Goal: Navigation & Orientation: Find specific page/section

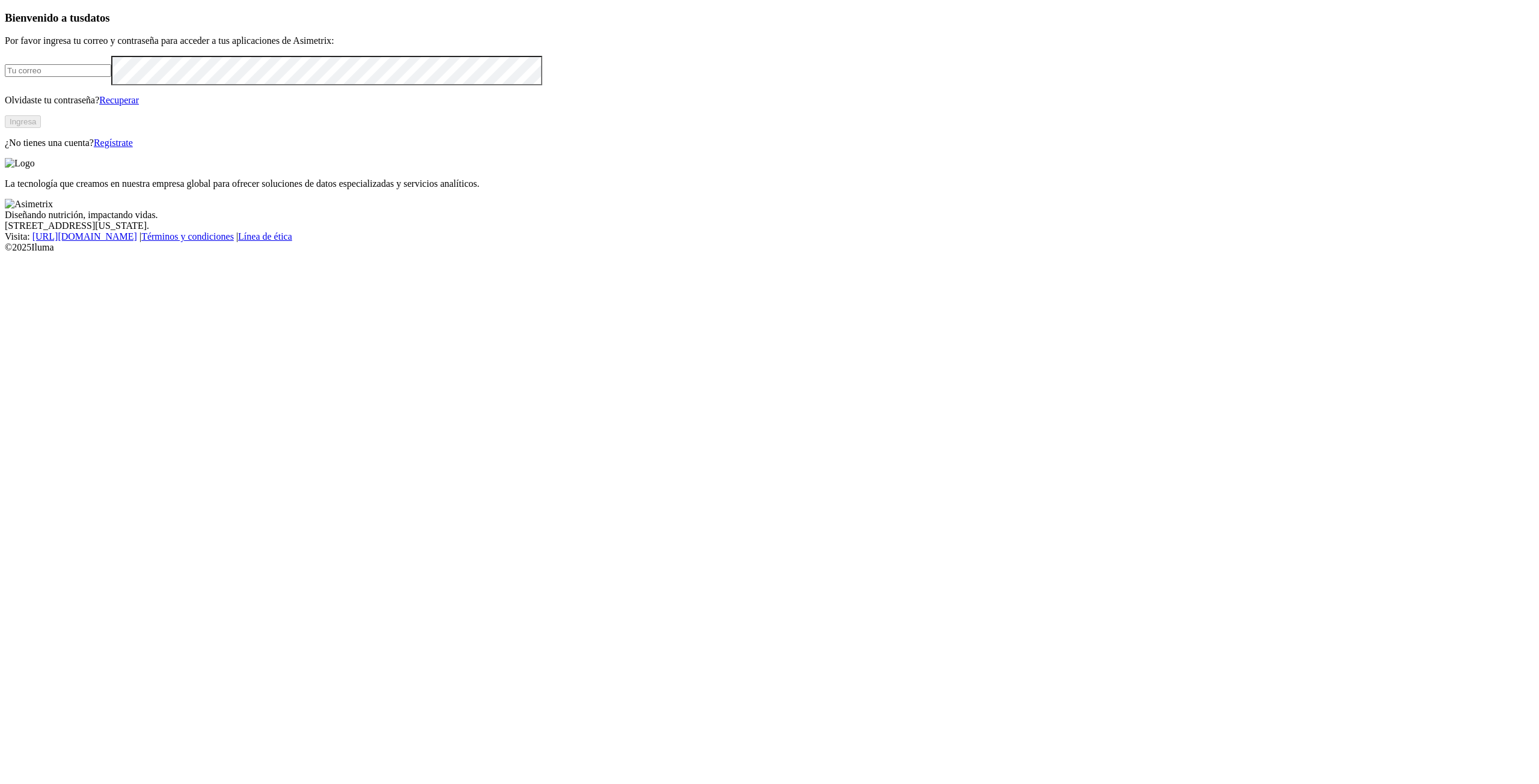
type input "[PERSON_NAME][EMAIL_ADDRESS][PERSON_NAME][DOMAIN_NAME]"
click at [41, 128] on button "Ingresa" at bounding box center [23, 121] width 36 height 13
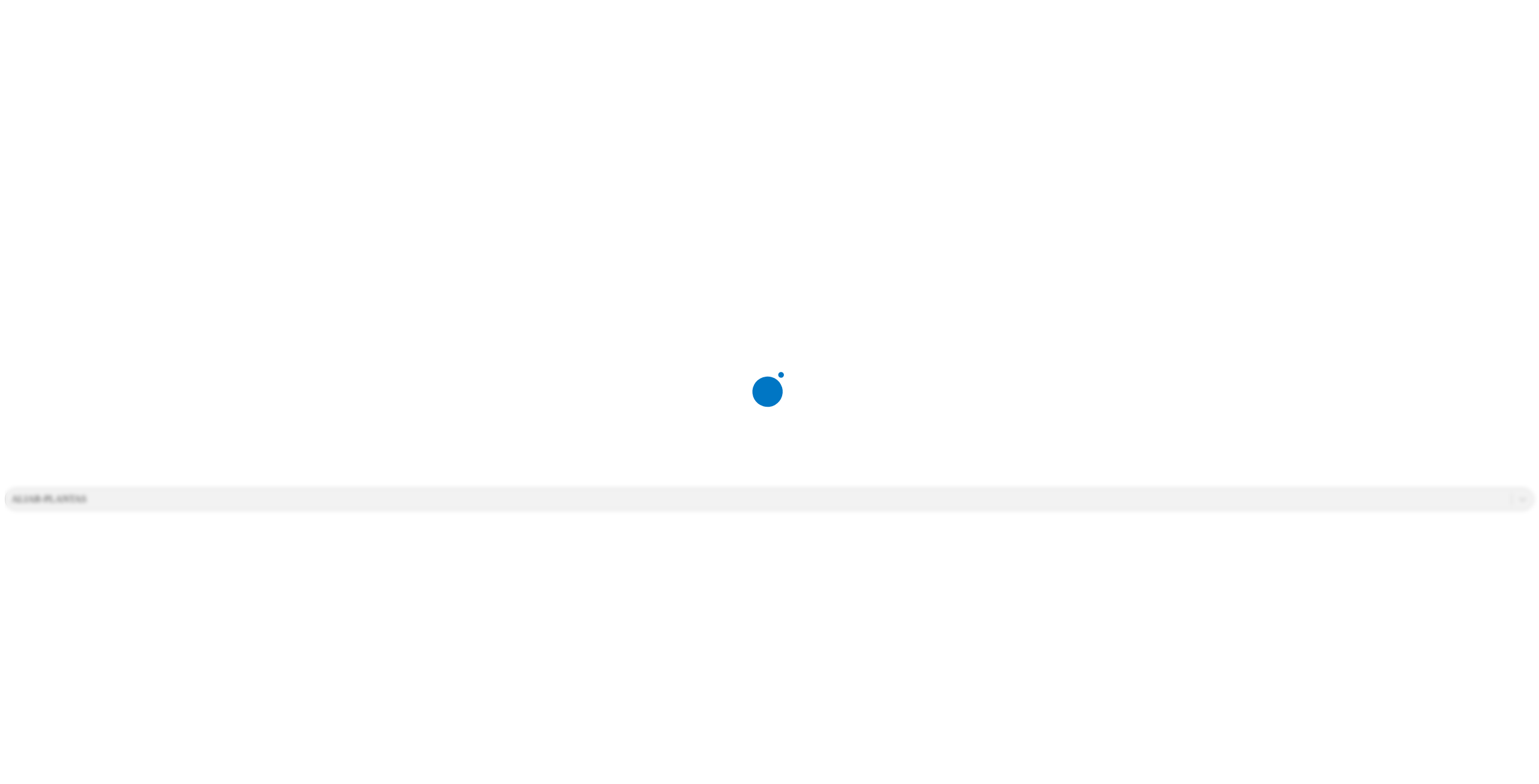
click at [1513, 26] on div at bounding box center [774, 392] width 1539 height 784
click at [1516, 494] on icon at bounding box center [1522, 499] width 12 height 12
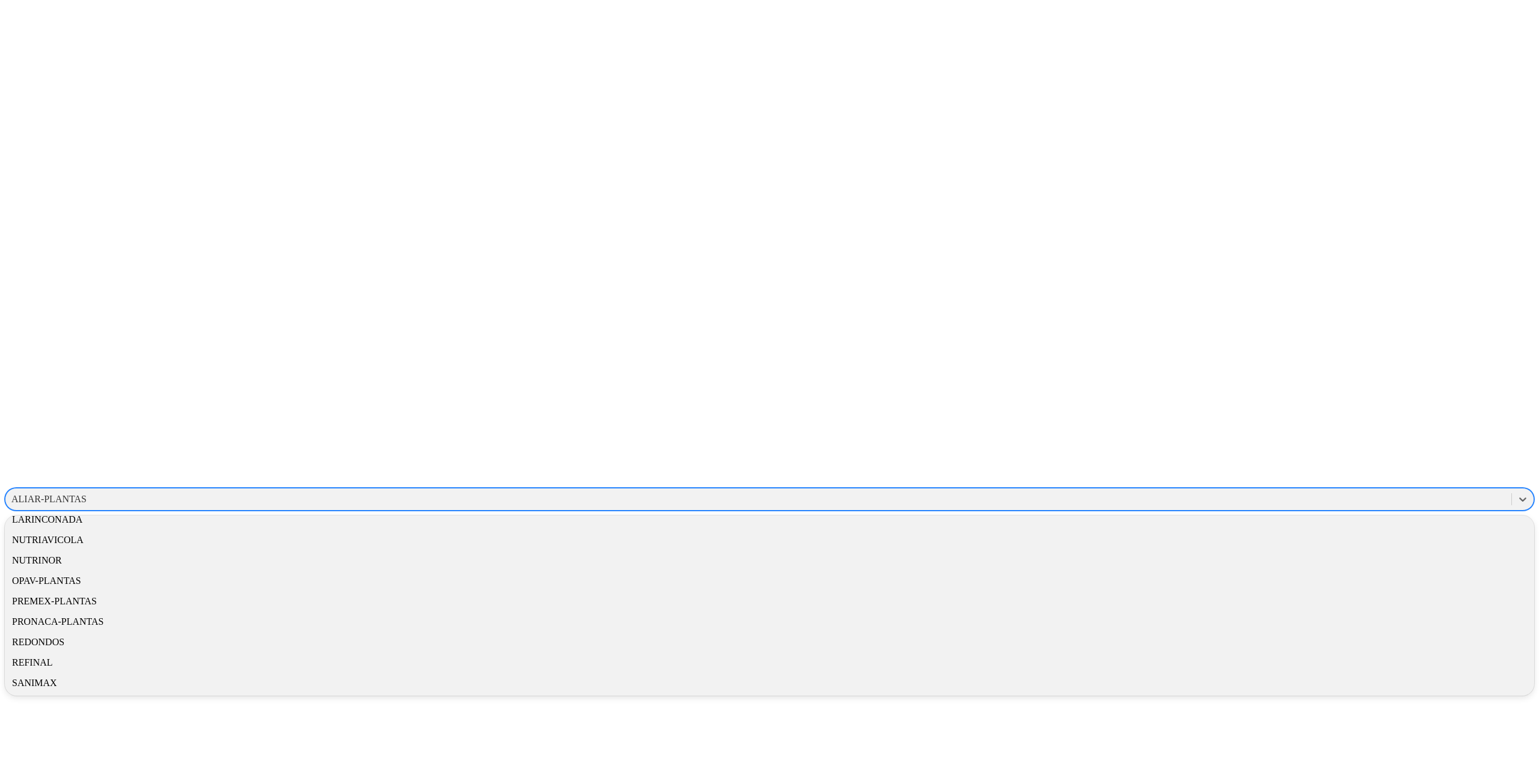
scroll to position [594, 0]
click at [1378, 592] on div "PREMEX-PLANTAS" at bounding box center [769, 601] width 1529 height 21
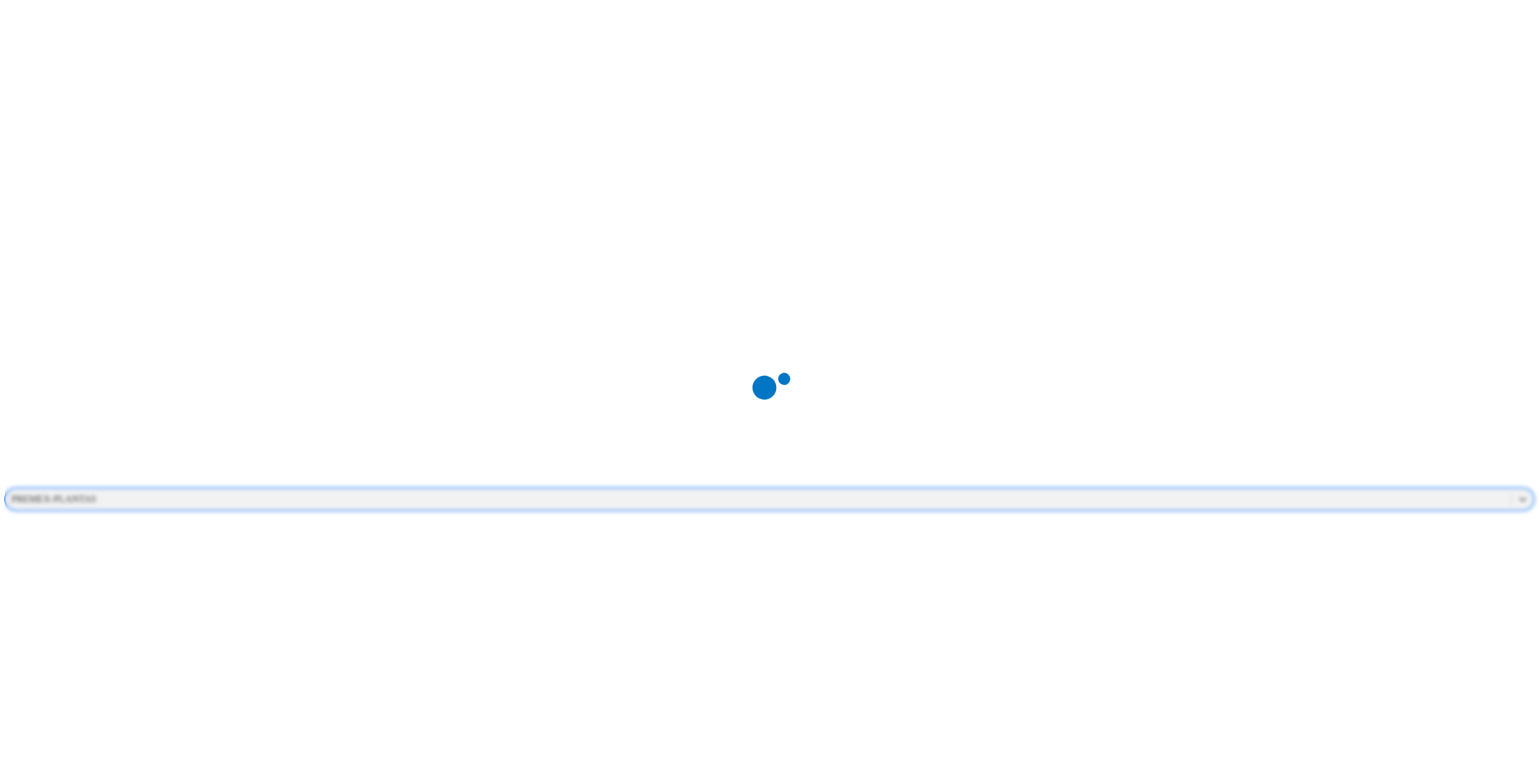
click at [1400, 18] on div at bounding box center [774, 392] width 1539 height 784
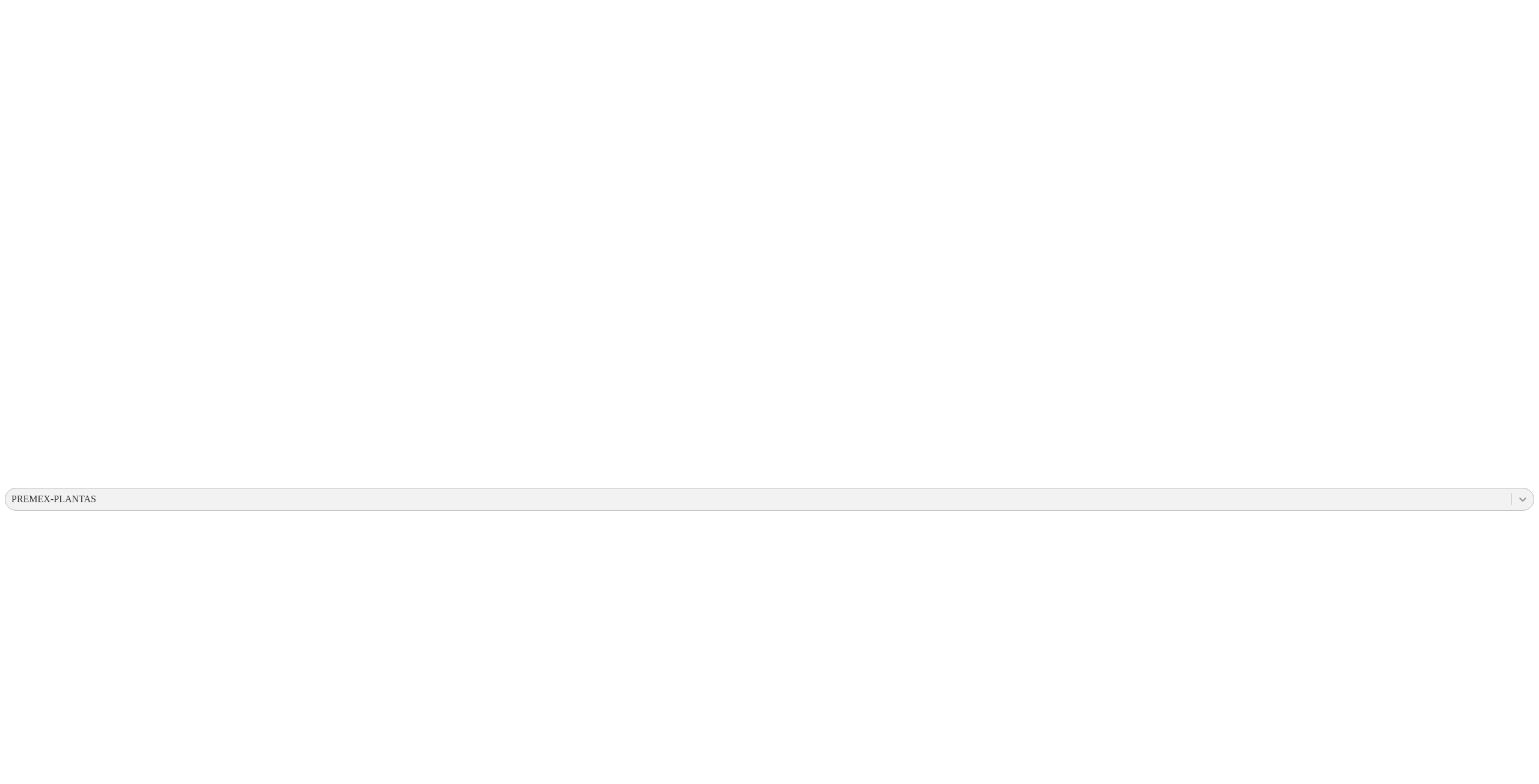
click at [1511, 489] on div at bounding box center [1522, 499] width 21 height 21
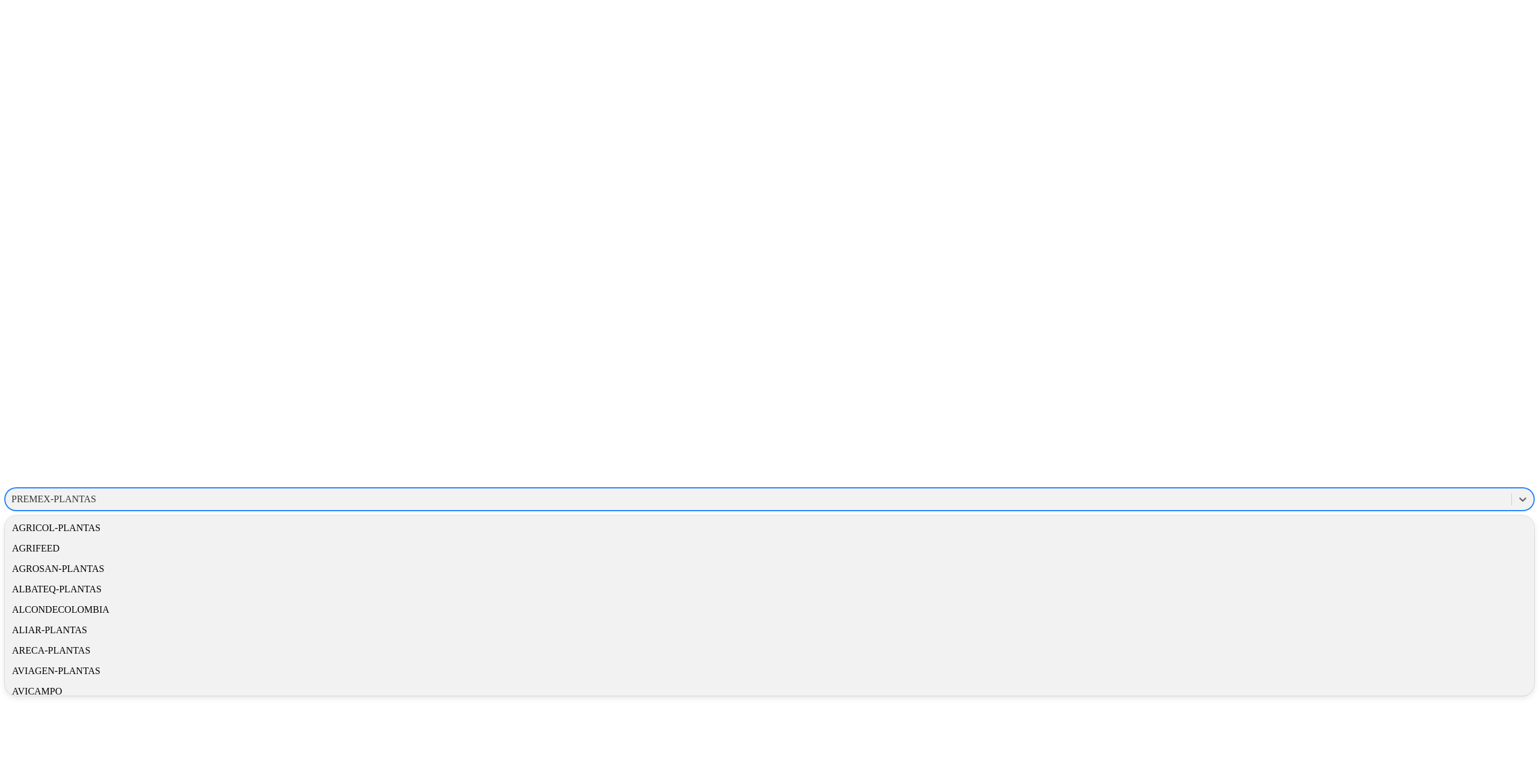
click at [96, 494] on div "PREMEX-PLANTAS" at bounding box center [53, 499] width 85 height 11
click at [1362, 518] on div "AGRICOL-PLANTAS" at bounding box center [769, 528] width 1529 height 21
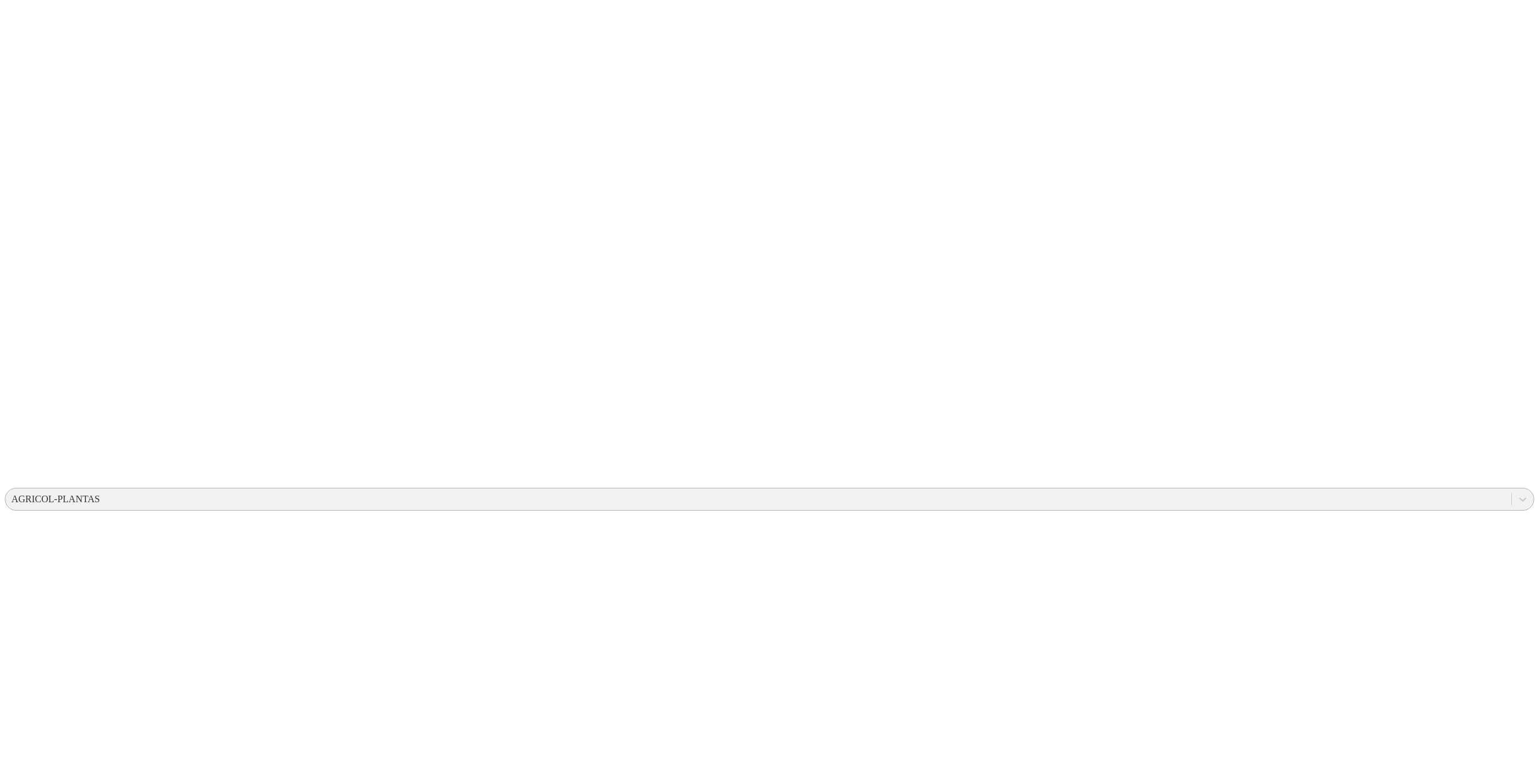
click at [1340, 491] on div "AGRICOL-PLANTAS" at bounding box center [758, 499] width 1506 height 18
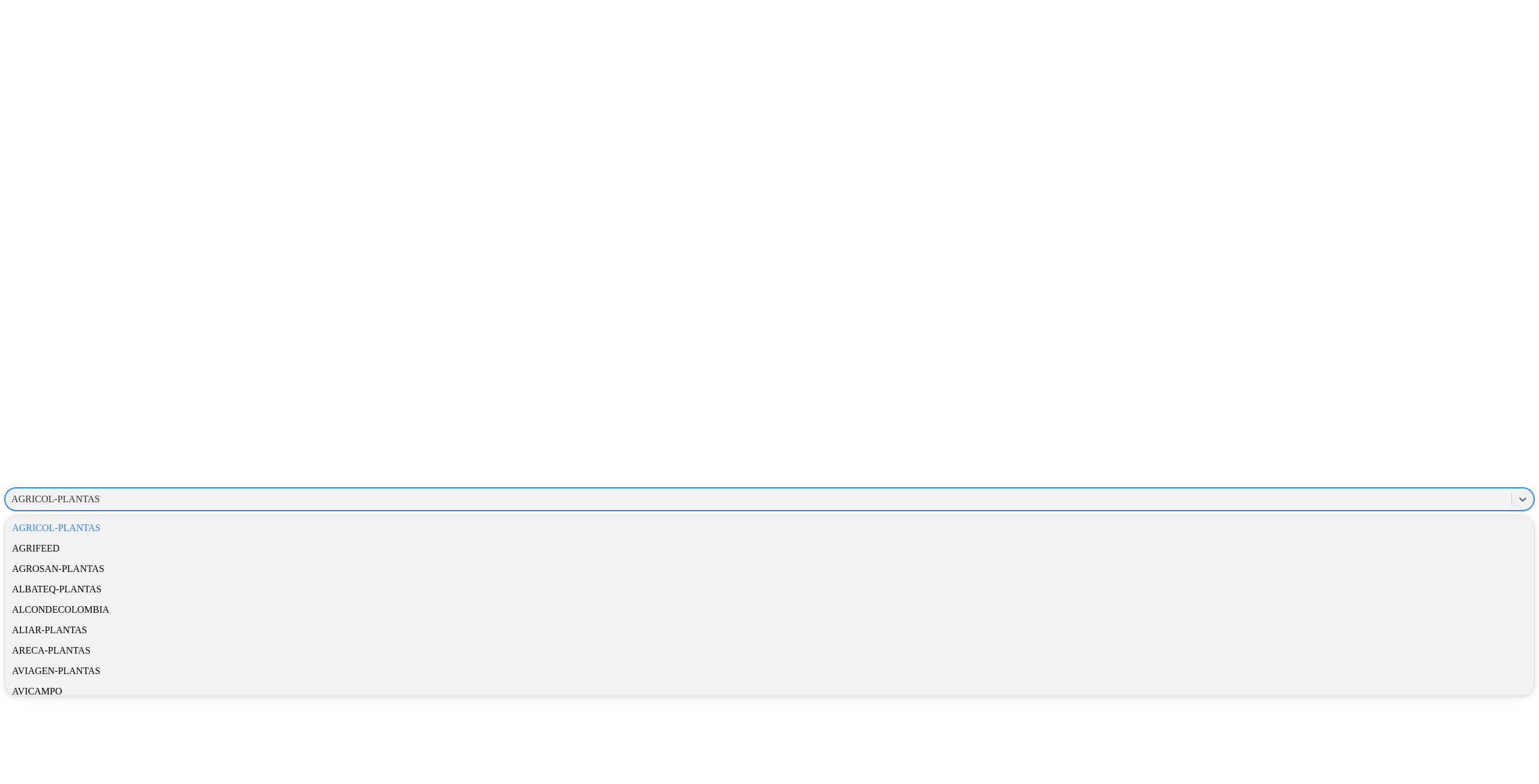
click at [1364, 620] on div "ALIAR-PLANTAS" at bounding box center [769, 630] width 1529 height 21
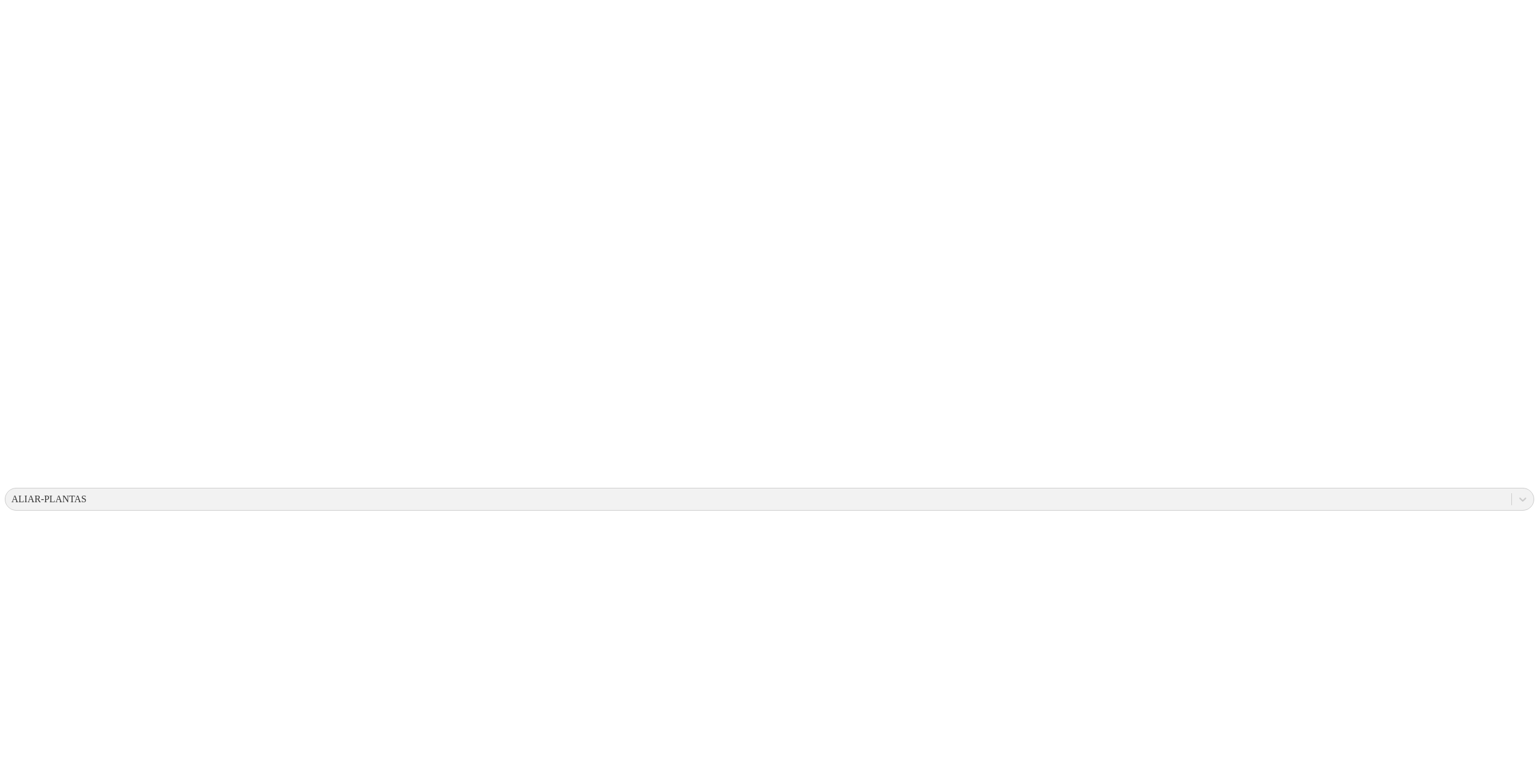
click at [23, 227] on icon at bounding box center [23, 245] width 37 height 37
click at [1516, 494] on icon at bounding box center [1522, 499] width 12 height 12
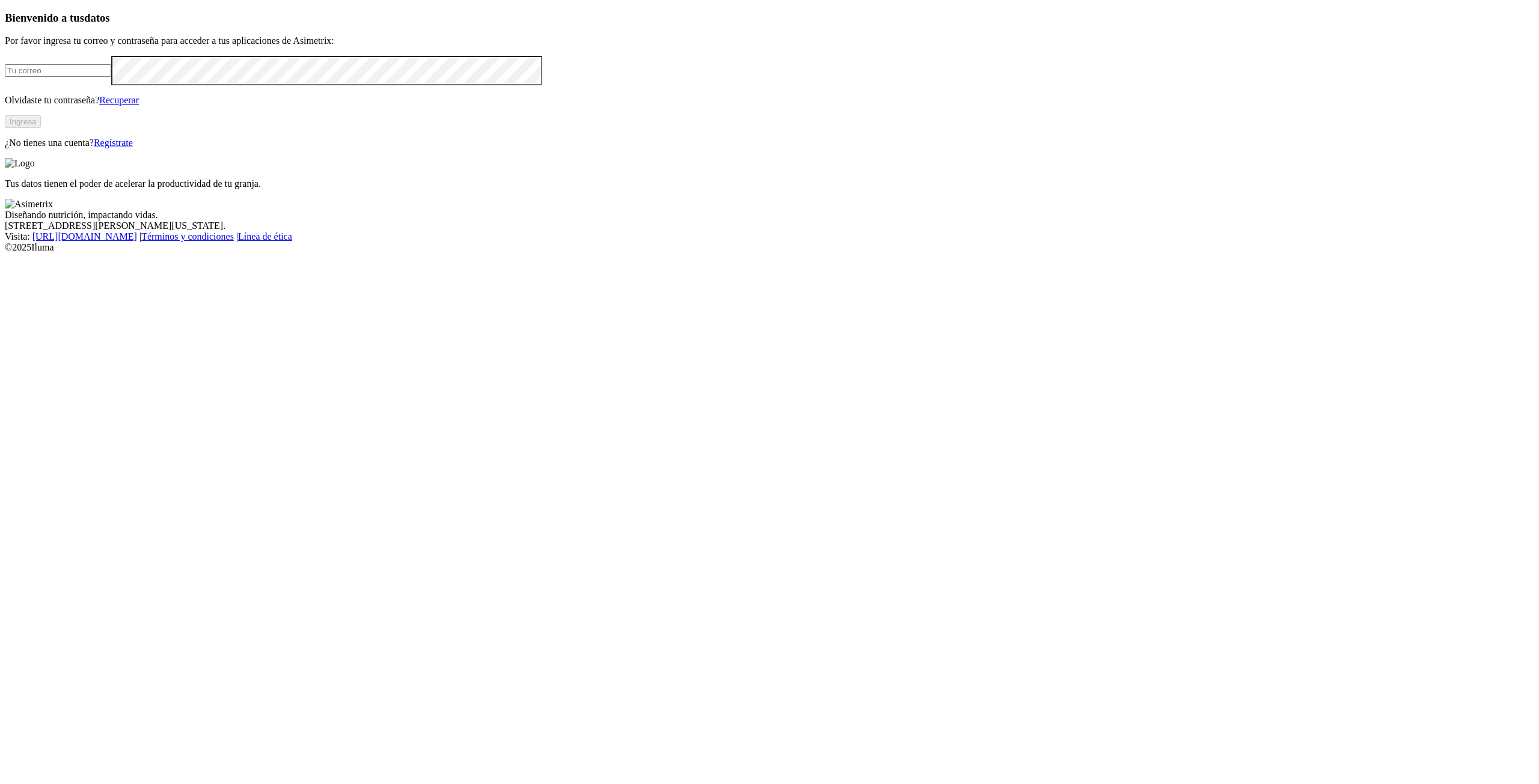
type input "[PERSON_NAME][EMAIL_ADDRESS][PERSON_NAME][DOMAIN_NAME]"
click at [354, 34] on div "Bienvenido a tus datos Por favor ingresa tu correo y contraseña para acceder a …" at bounding box center [769, 80] width 1529 height 138
drag, startPoint x: 327, startPoint y: 217, endPoint x: 97, endPoint y: 233, distance: 230.6
click at [97, 77] on input "[PERSON_NAME][EMAIL_ADDRESS][PERSON_NAME][DOMAIN_NAME]" at bounding box center [58, 71] width 107 height 13
click at [65, 149] on div "Bienvenido a tus datos Por favor ingresa tu correo y contraseña para acceder a …" at bounding box center [769, 80] width 1529 height 138
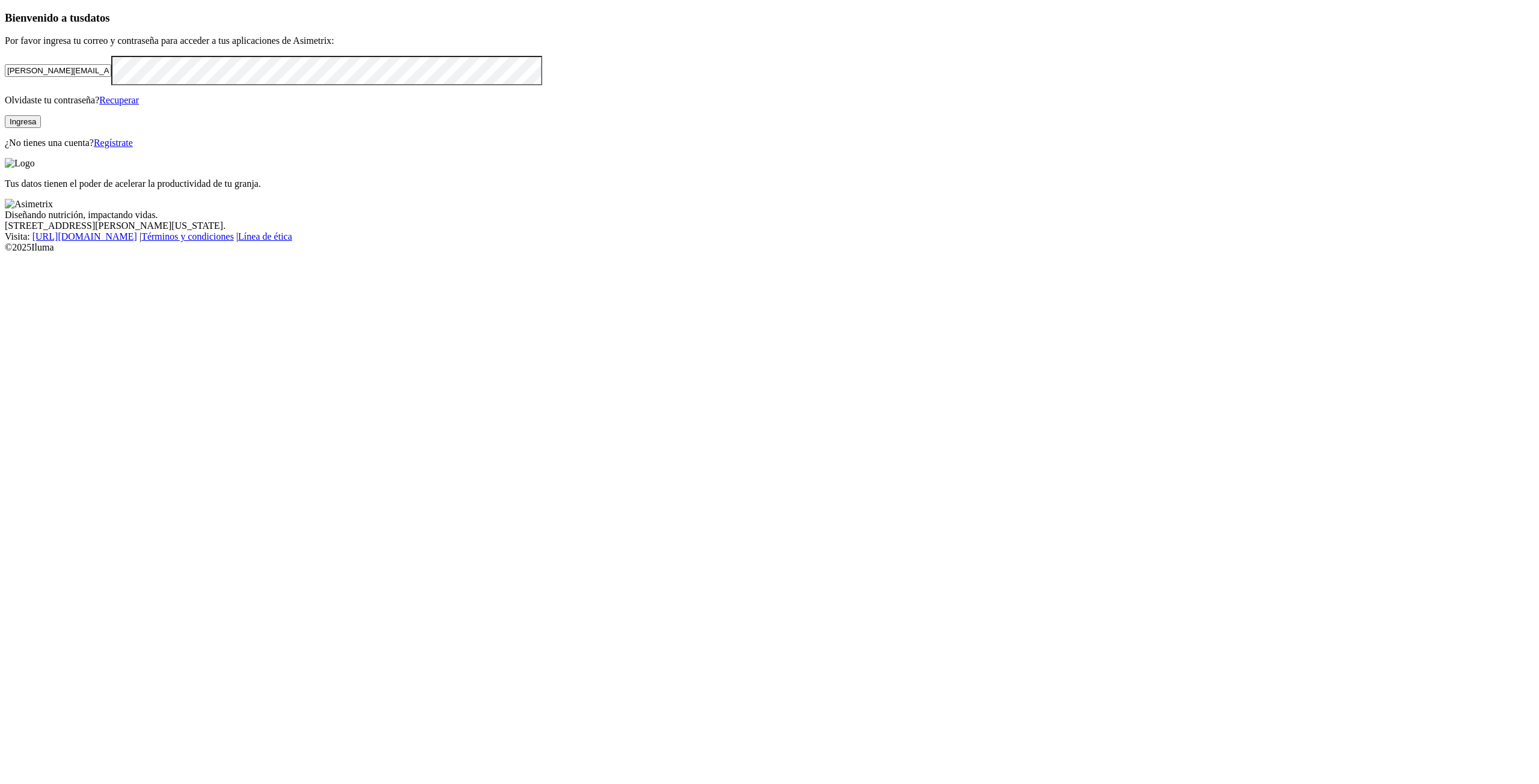
click at [56, 149] on div "Bienvenido a tus datos Por favor ingresa tu correo y contraseña para acceder a …" at bounding box center [769, 80] width 1529 height 138
click at [483, 149] on div "Bienvenido a tus datos Por favor ingresa tu correo y contraseña para acceder a …" at bounding box center [769, 80] width 1529 height 138
click at [41, 128] on button "Ingresa" at bounding box center [23, 121] width 36 height 13
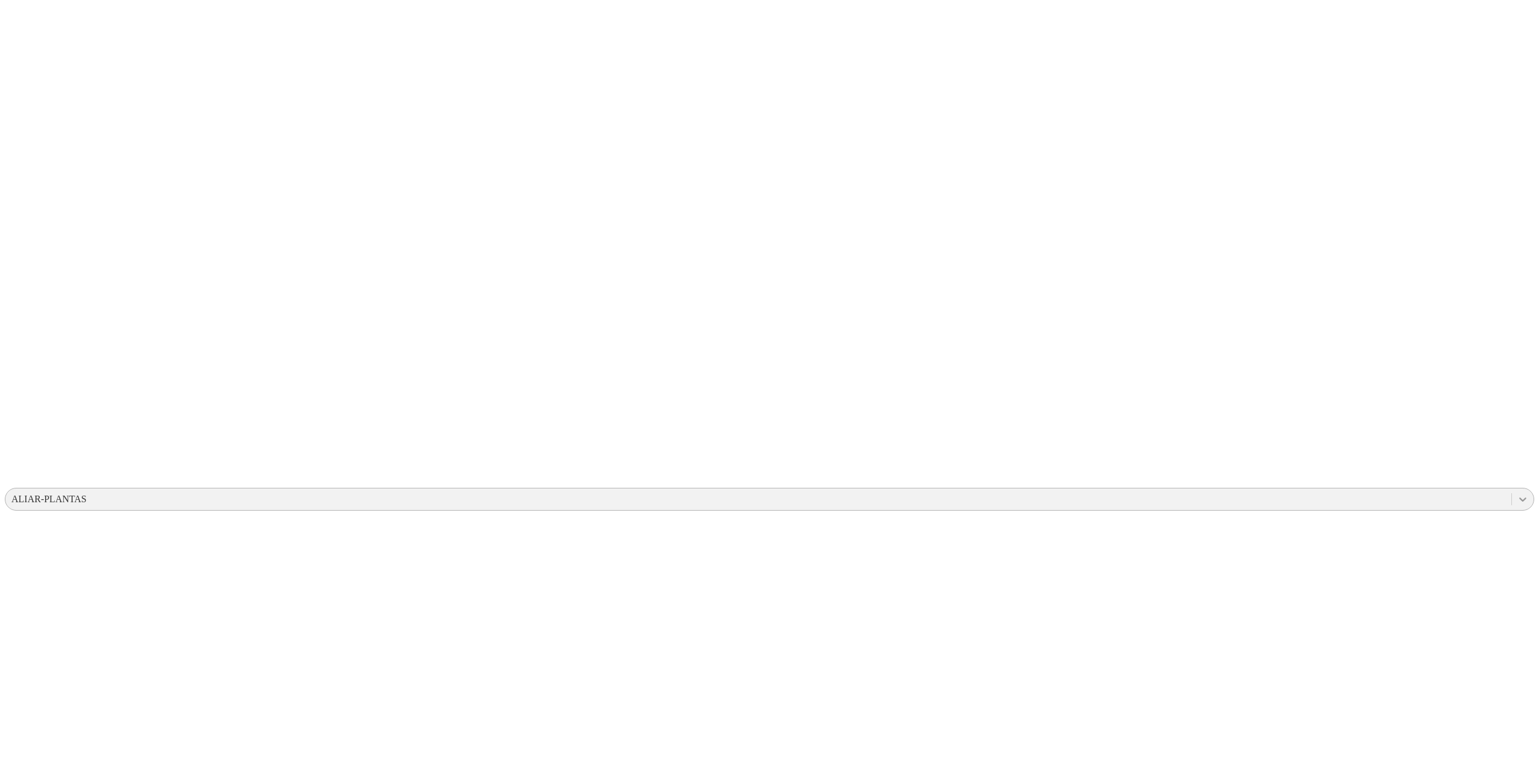
click at [1519, 498] on icon at bounding box center [1523, 500] width 7 height 4
